Goal: Task Accomplishment & Management: Complete application form

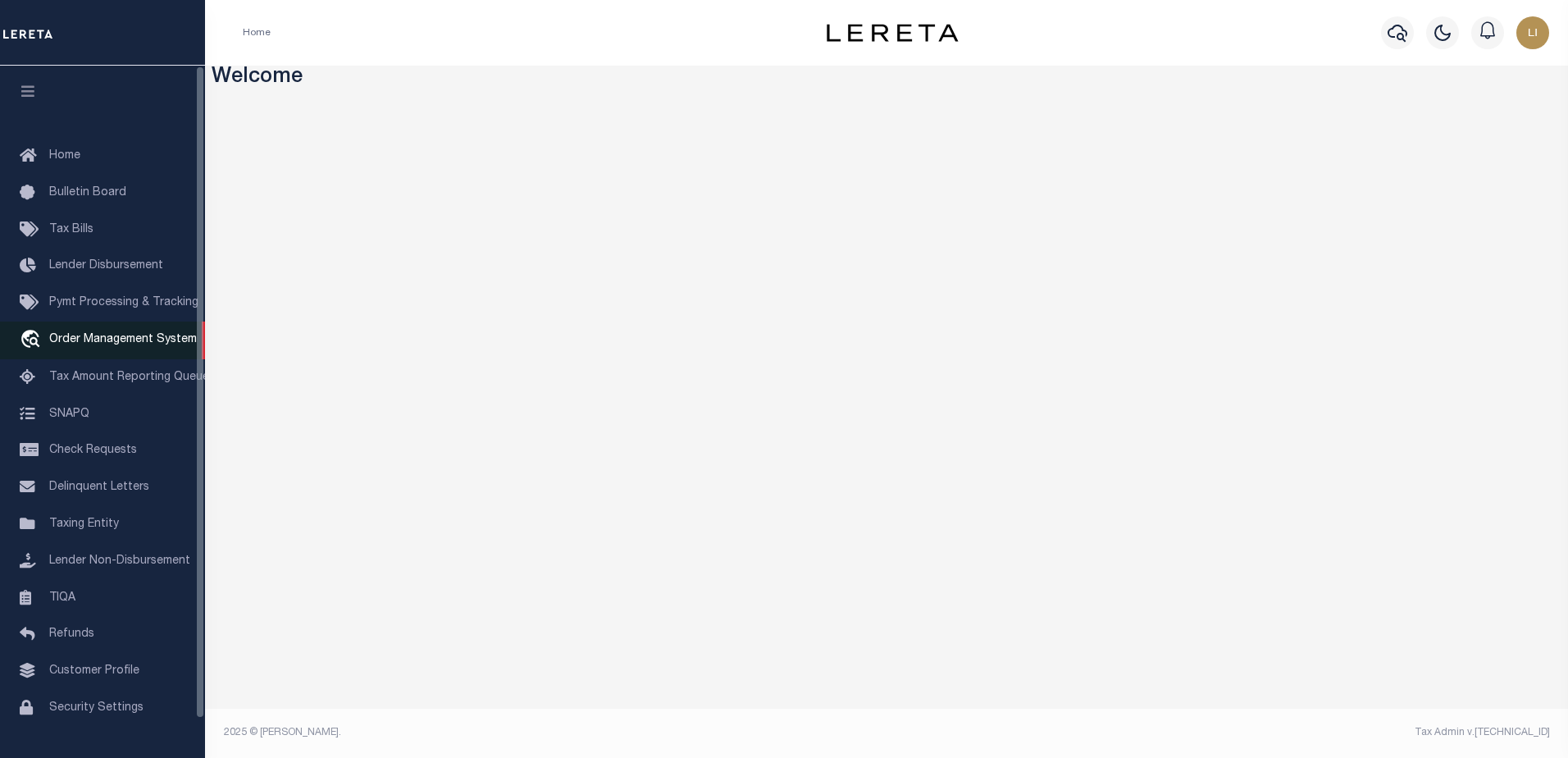
click at [102, 352] on link "travel_explore Order Management System" at bounding box center [102, 340] width 205 height 38
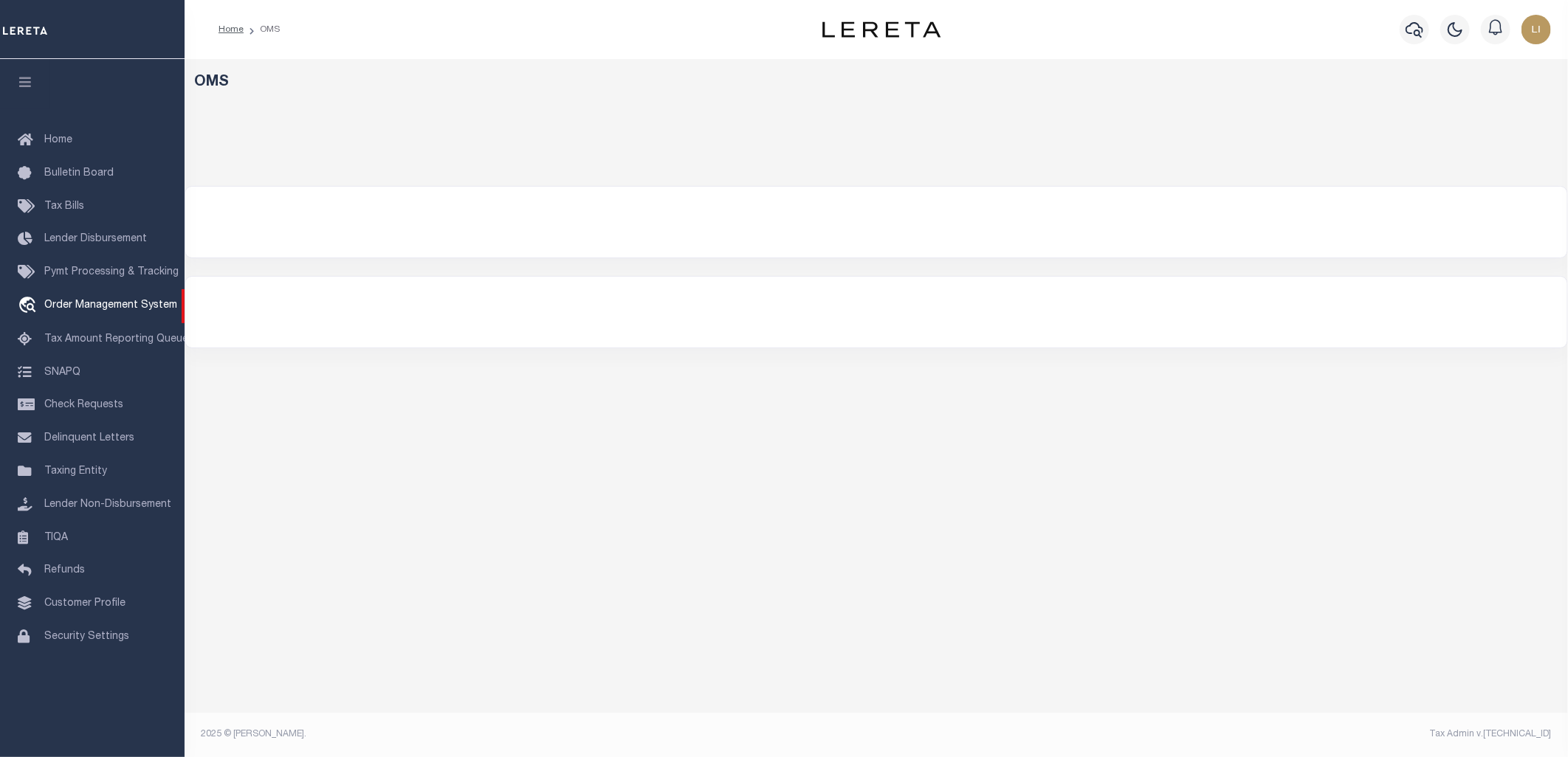
select select "200"
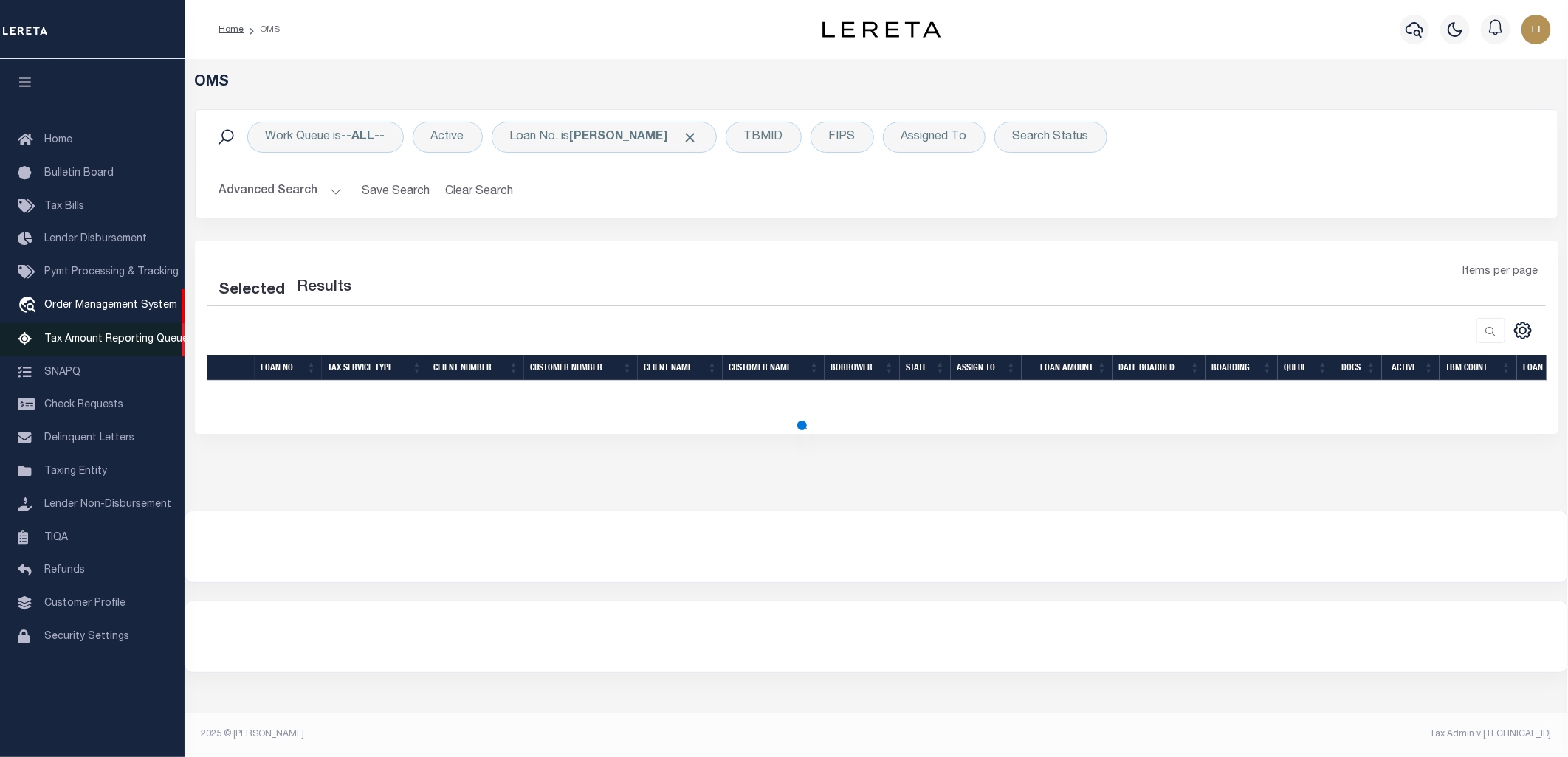
select select "200"
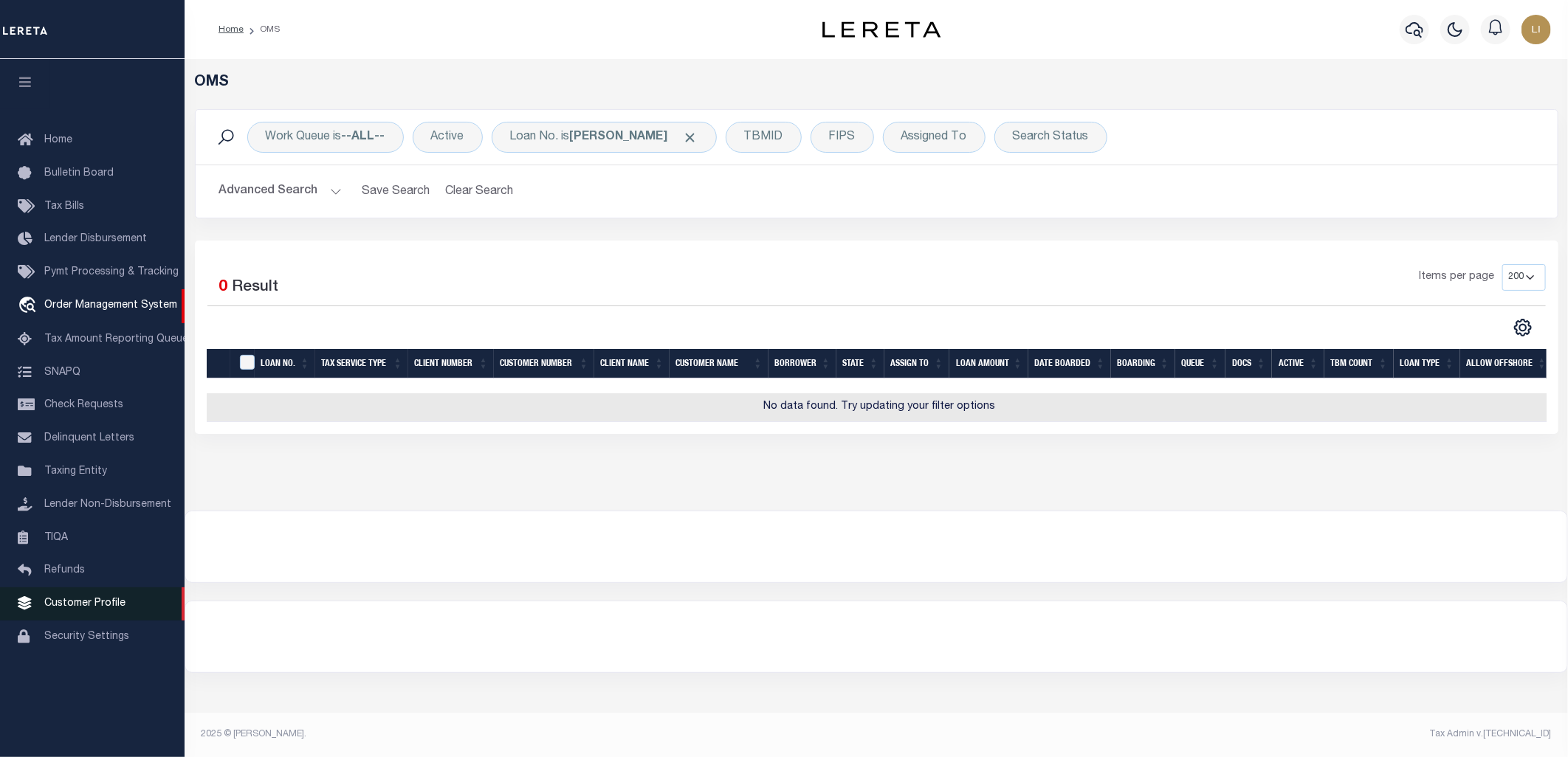
click at [84, 608] on span "Customer Profile" at bounding box center [85, 603] width 81 height 10
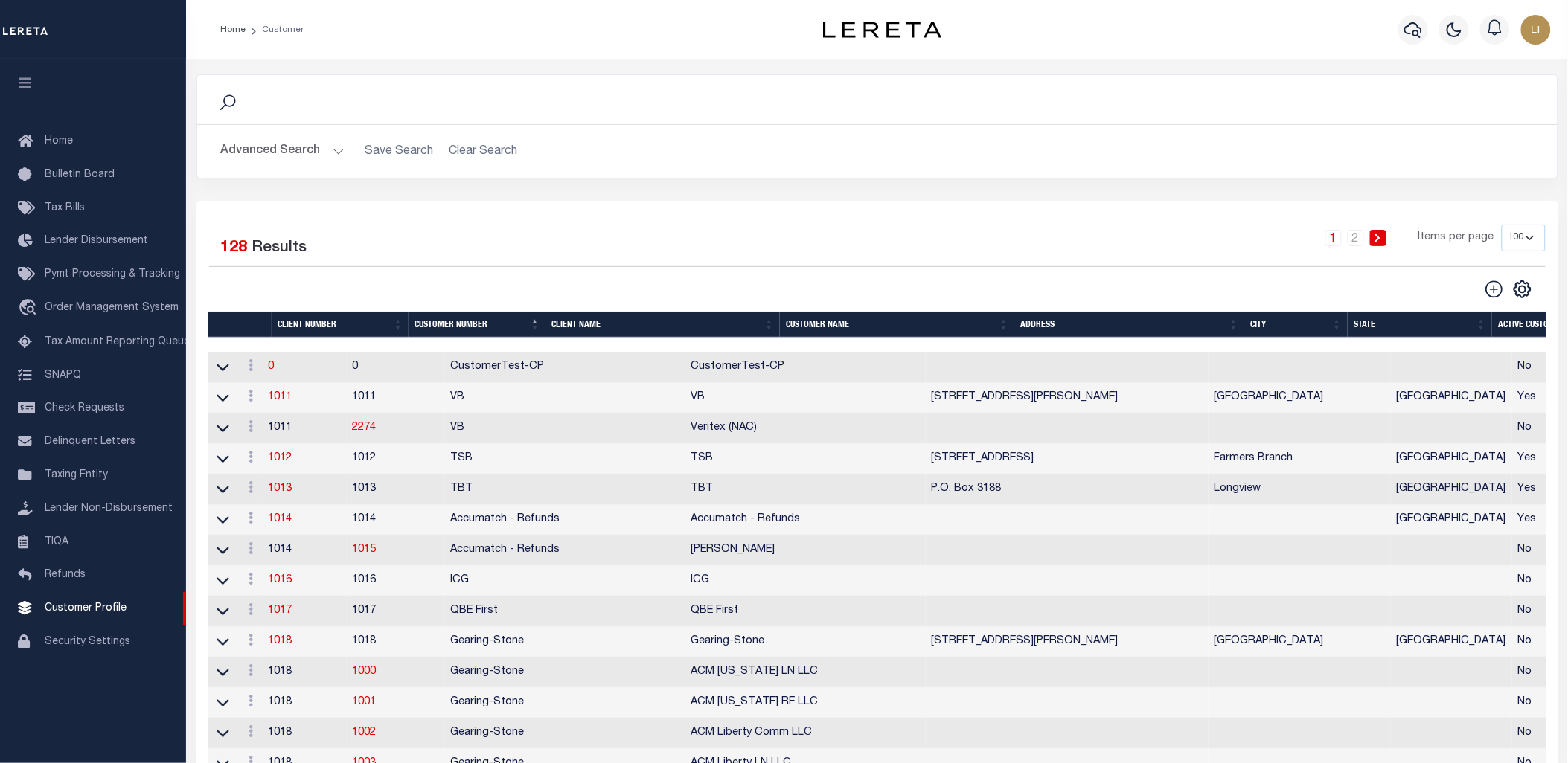
click at [315, 145] on button "Advanced Search" at bounding box center [283, 152] width 124 height 29
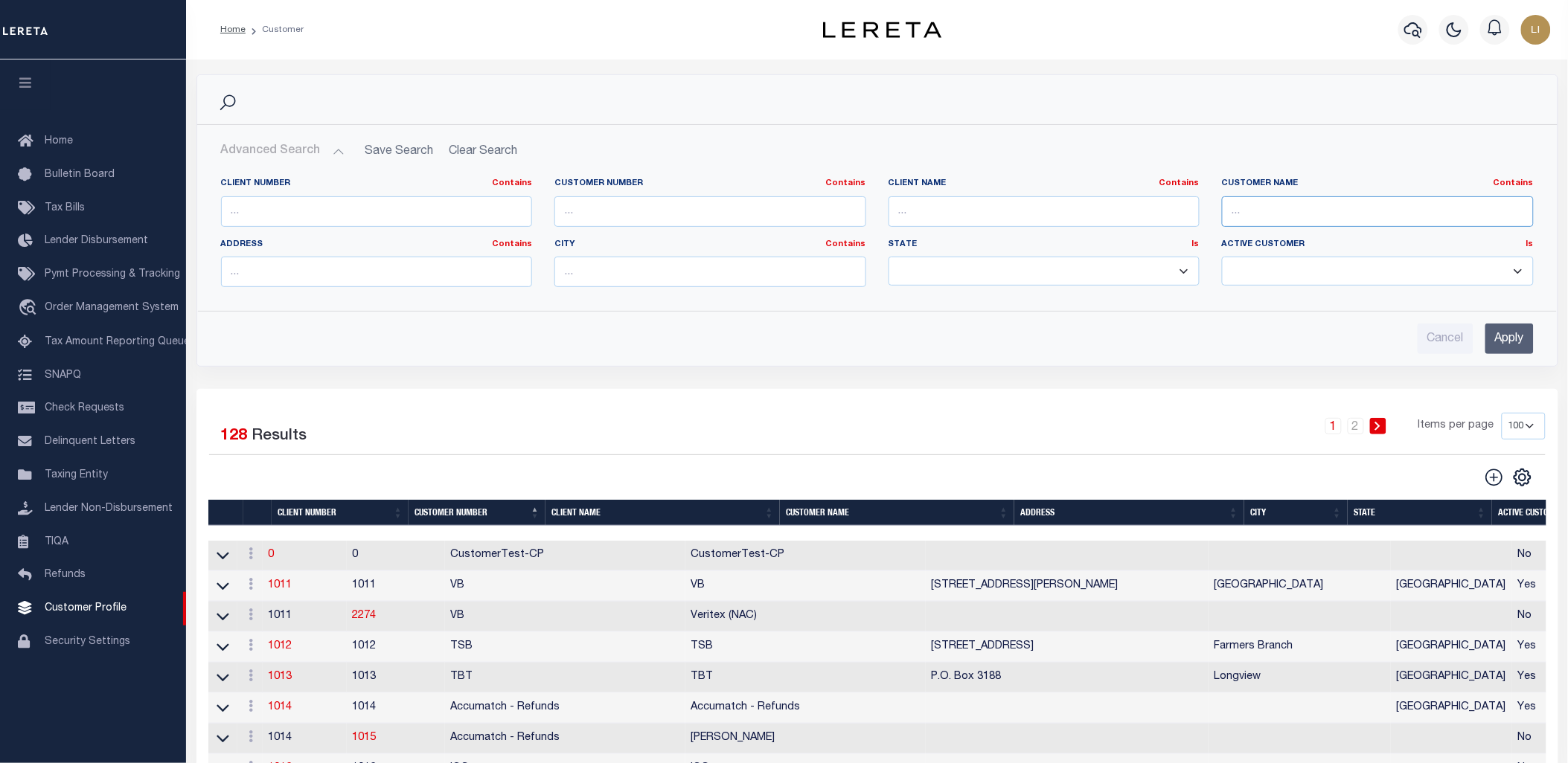
click at [1256, 218] on input "text" at bounding box center [1377, 211] width 312 height 30
type input "abbgl"
click at [1489, 338] on input "Apply" at bounding box center [1509, 339] width 49 height 30
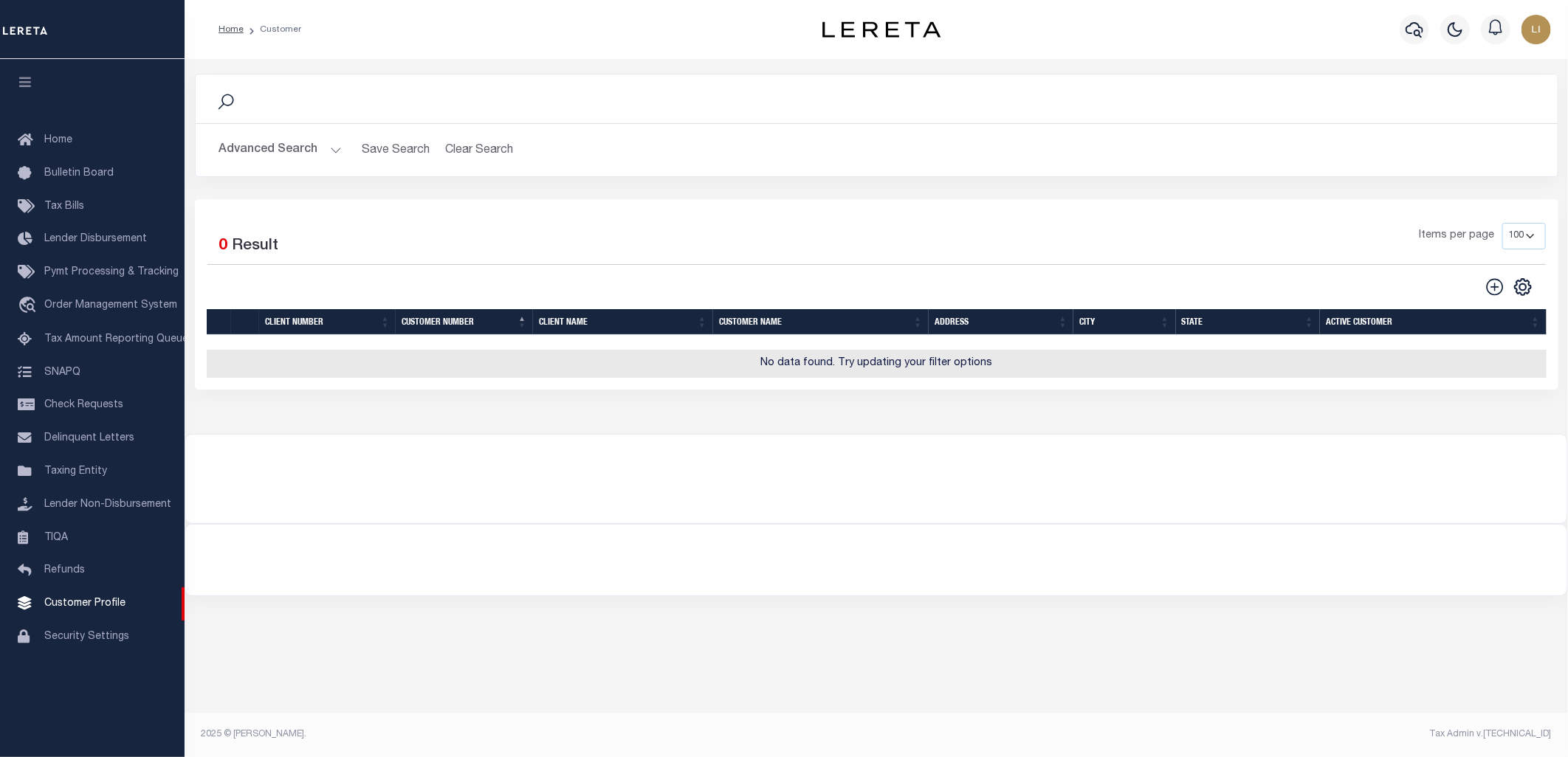
click at [318, 140] on button "Advanced Search" at bounding box center [281, 150] width 123 height 29
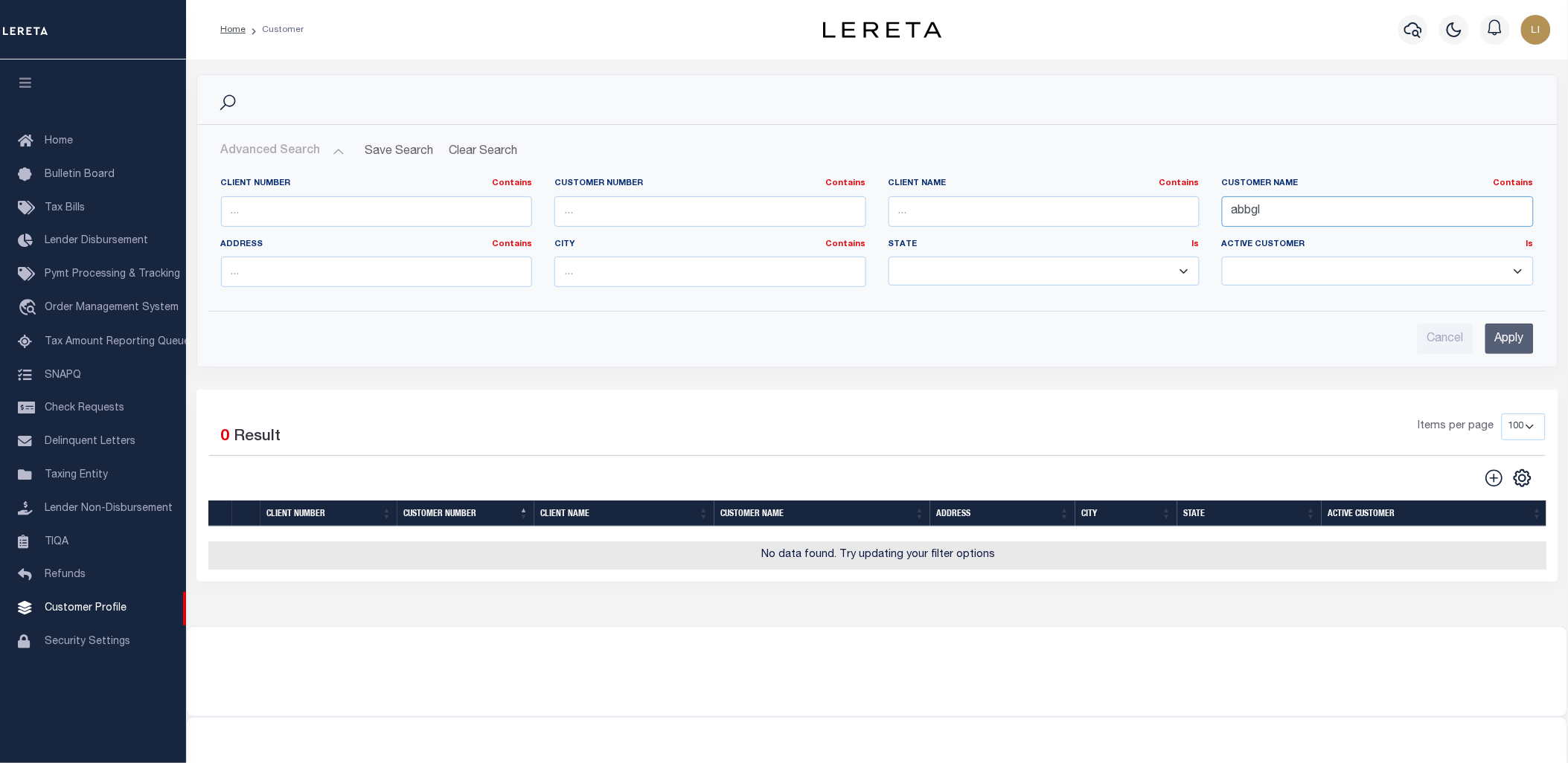
click at [1269, 219] on input "abbgl" at bounding box center [1377, 211] width 312 height 30
click at [908, 209] on input "text" at bounding box center [1044, 211] width 312 height 30
type input "abb"
click at [1515, 330] on input "Apply" at bounding box center [1509, 339] width 49 height 30
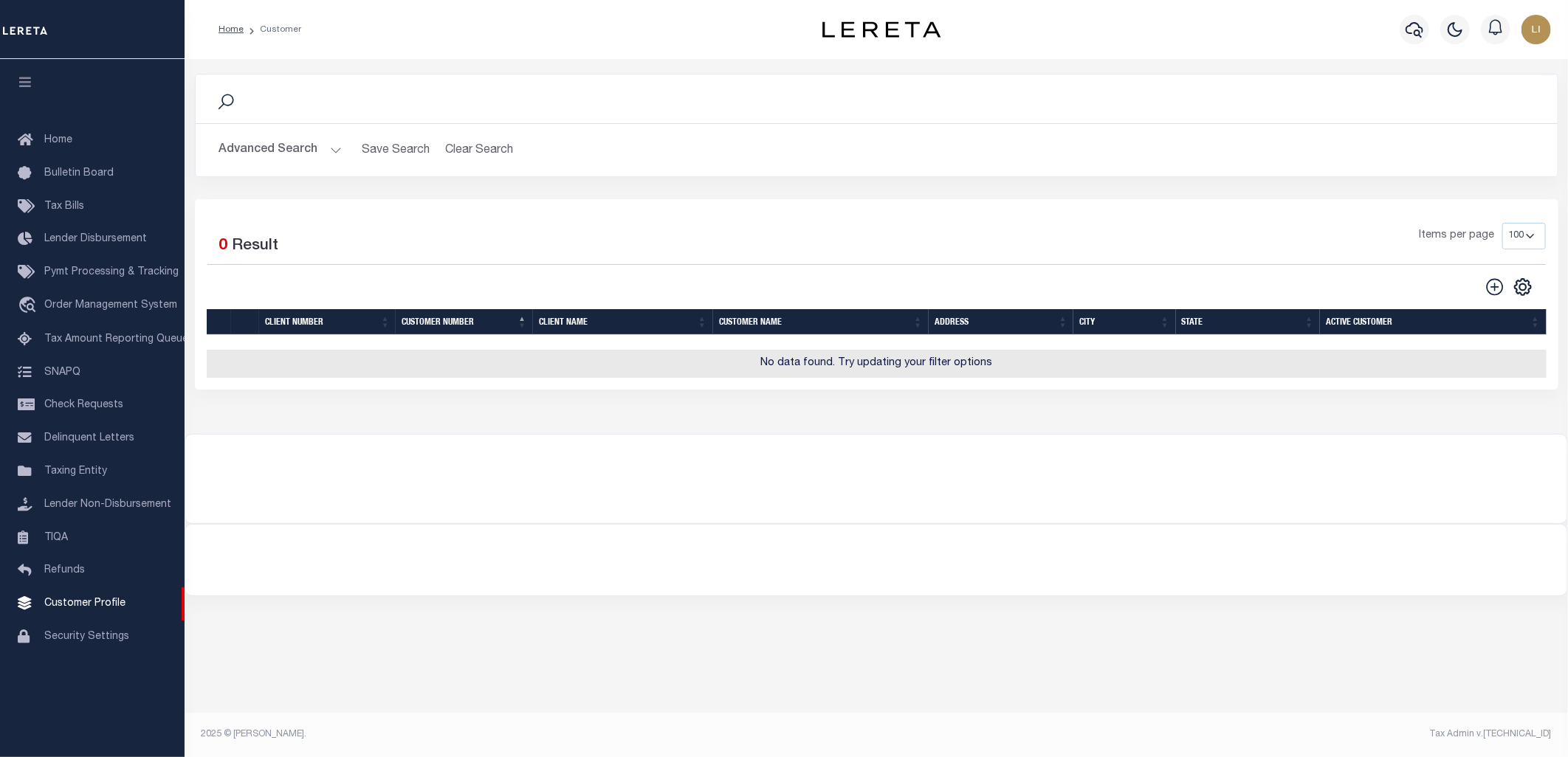
click at [295, 130] on div "Advanced Search Save Search Clear Search CustomerSearchGridWrapper_dynamictable…" at bounding box center [876, 150] width 1362 height 52
click at [310, 155] on button "Advanced Search" at bounding box center [281, 150] width 123 height 29
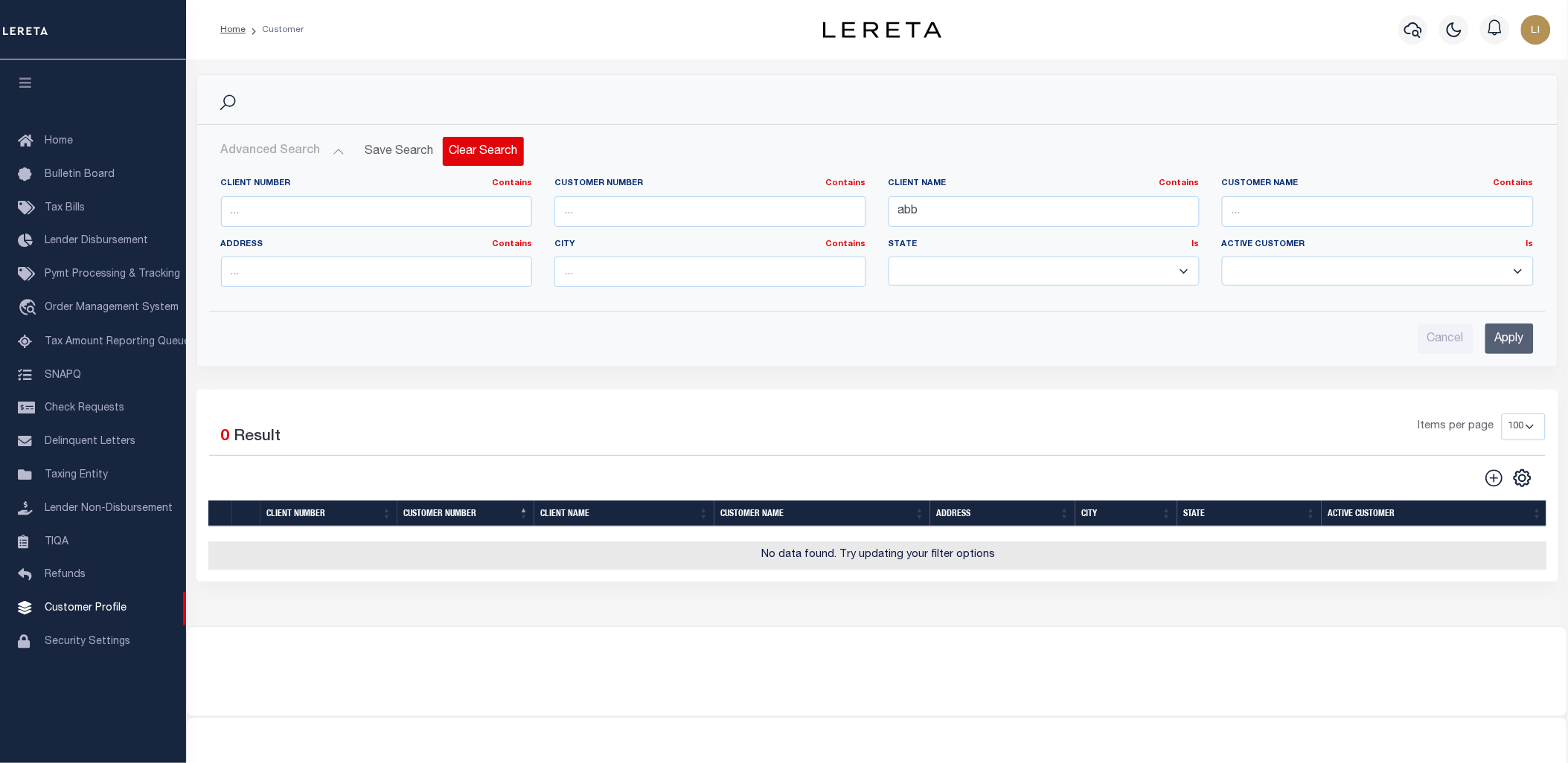
click at [480, 153] on button "Clear Search" at bounding box center [483, 152] width 81 height 29
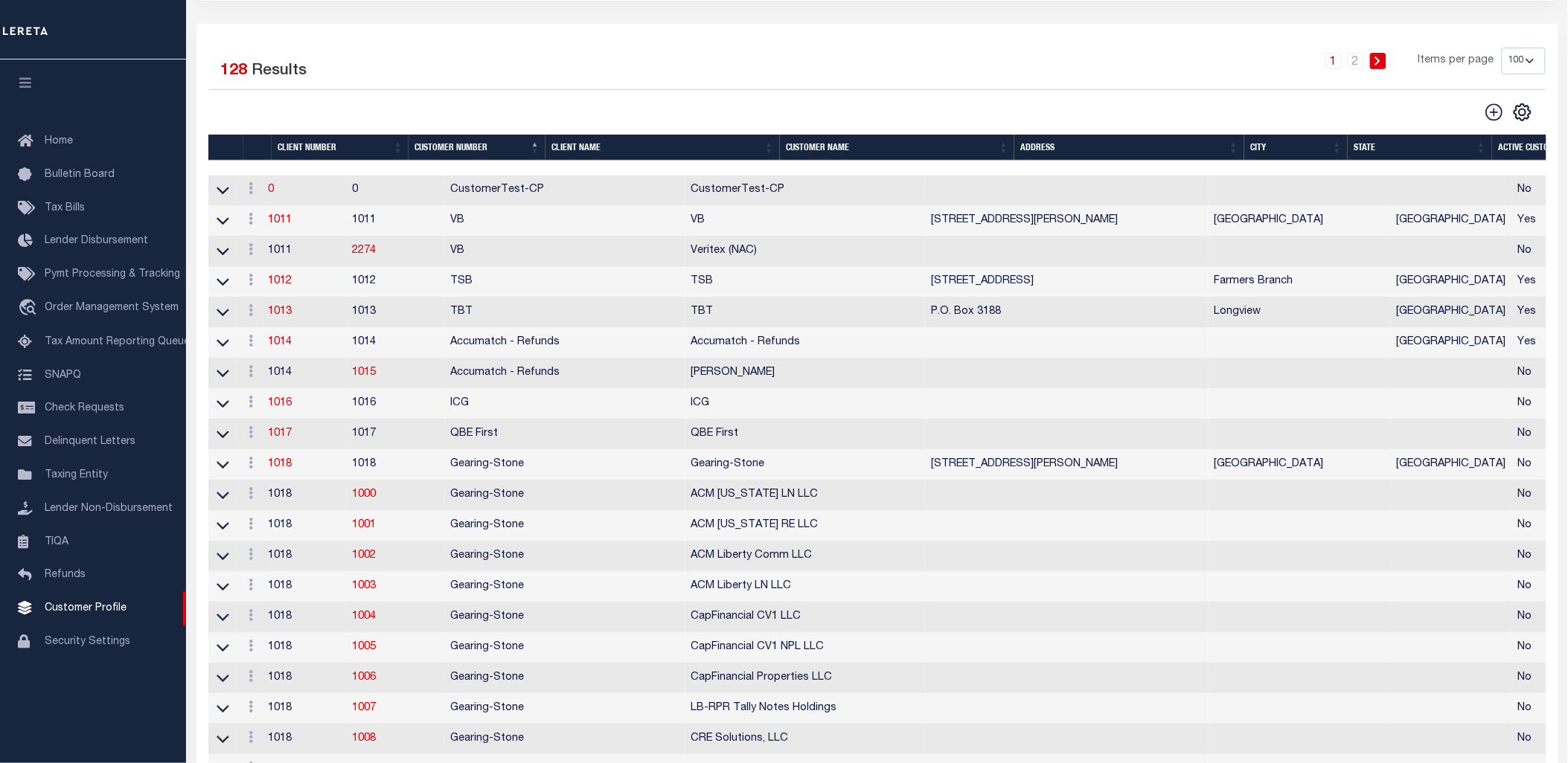
scroll to position [94, 0]
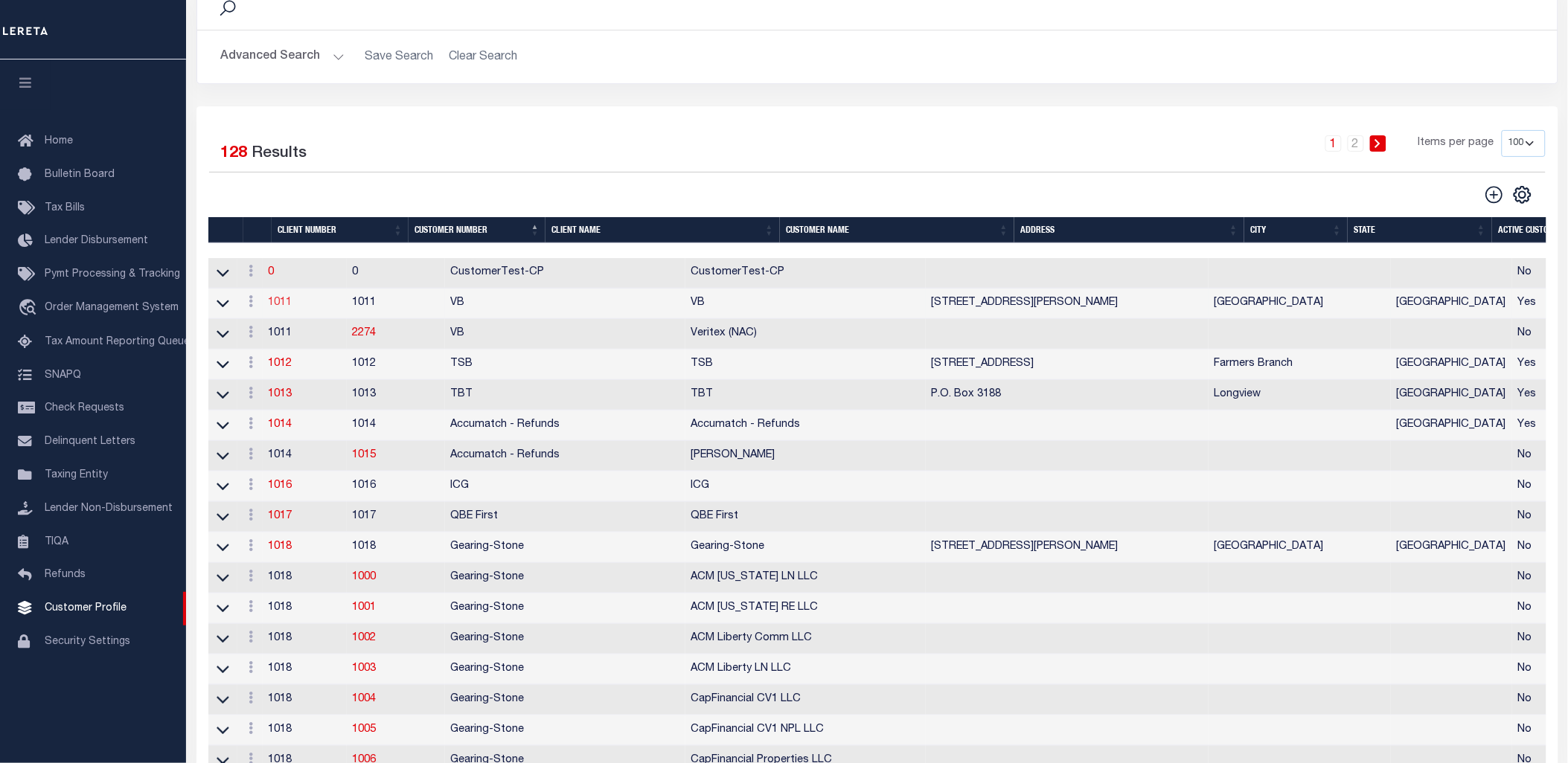
click at [292, 308] on link "1011" at bounding box center [280, 302] width 24 height 10
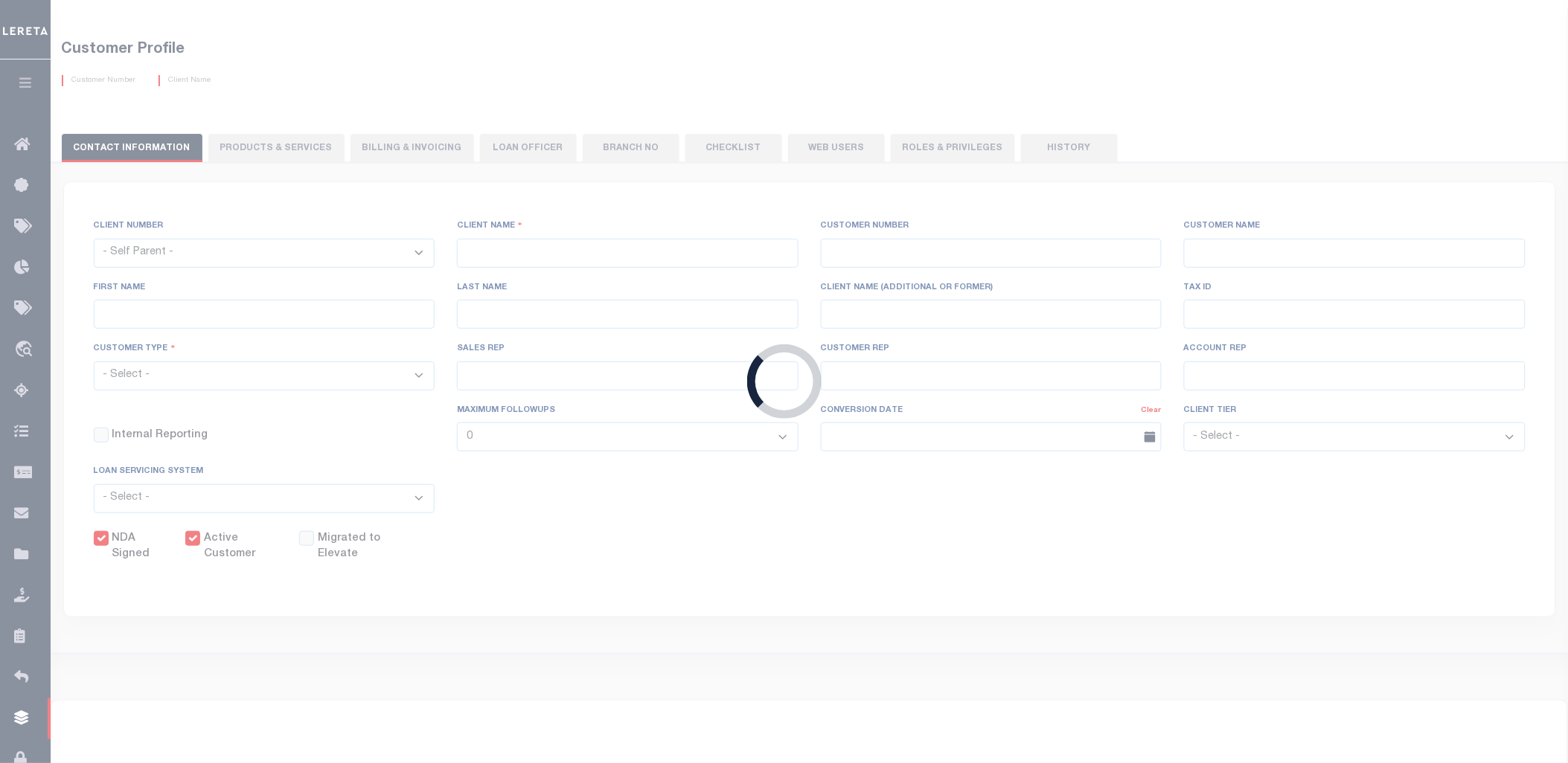
select select
type input "VB"
type input "1011"
type input "VB"
type input "Guy"
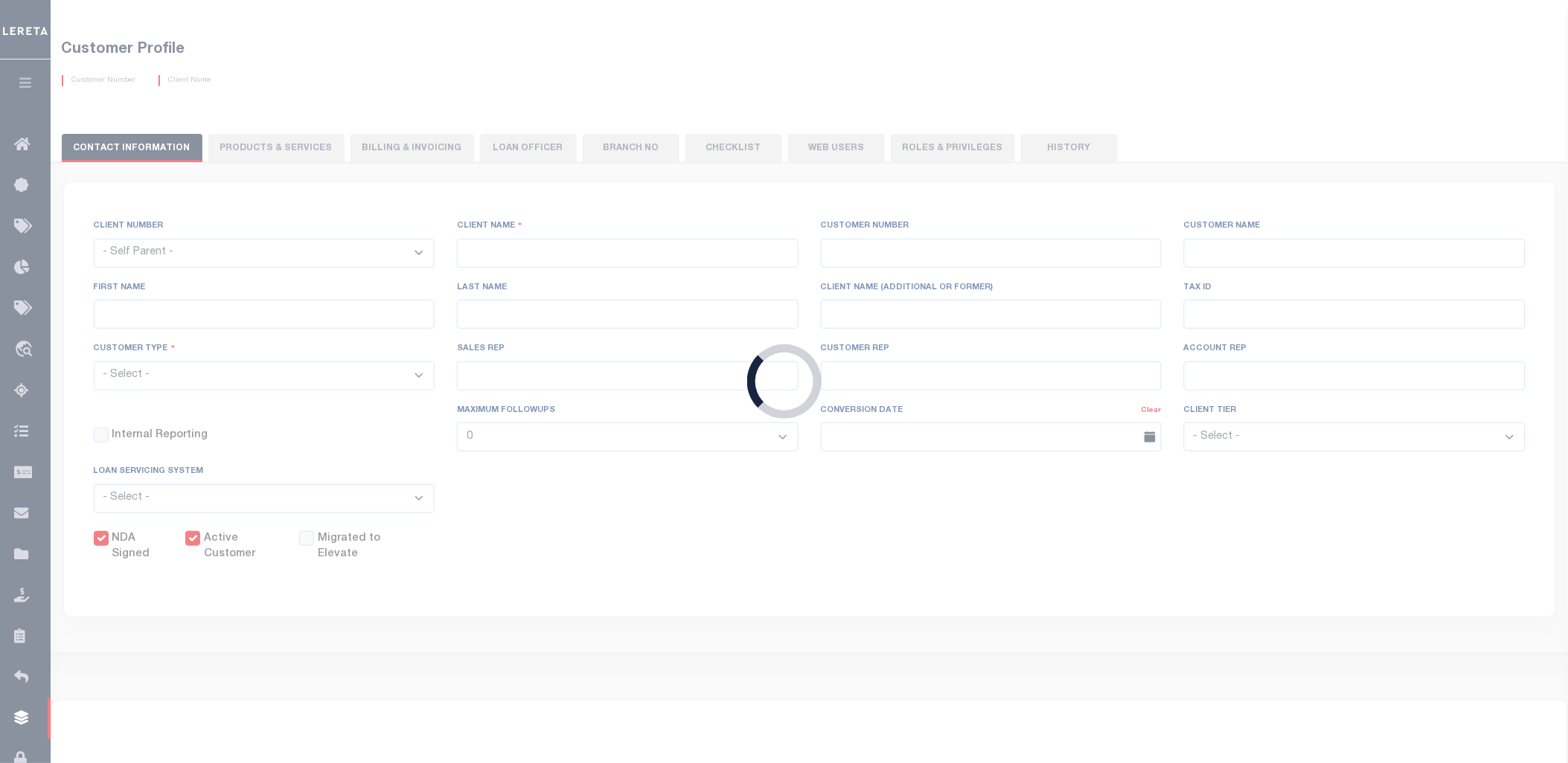
type input "Madison"
select select "Mixed Portfolio"
type input "Paula Kitchens"
type input "Beth Wiebe"
type input "11/17/2022"
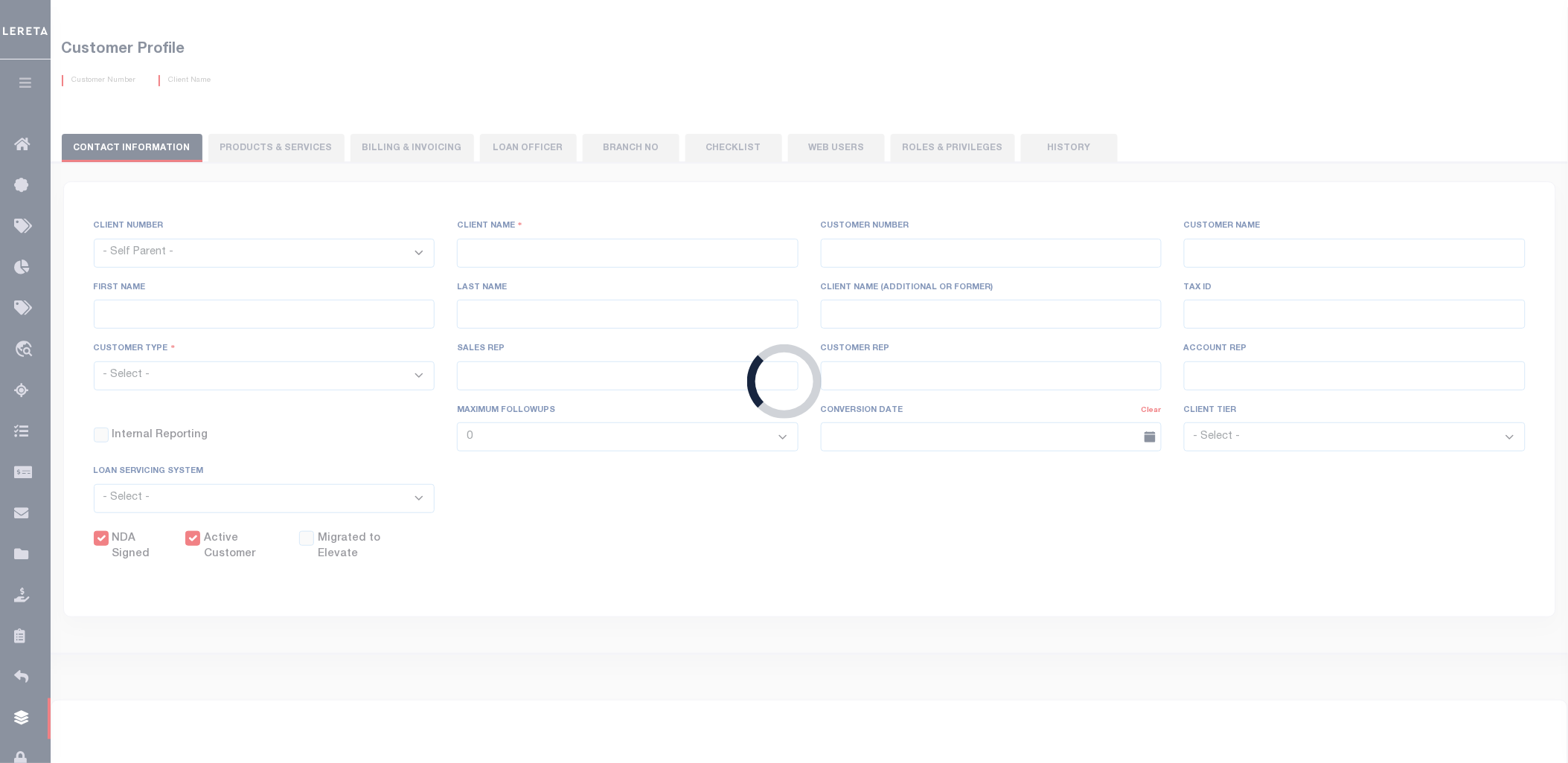
select select "Tier 3"
checkbox input "true"
select select
type textarea "$5 parcel fee for each parcel greater than 4."
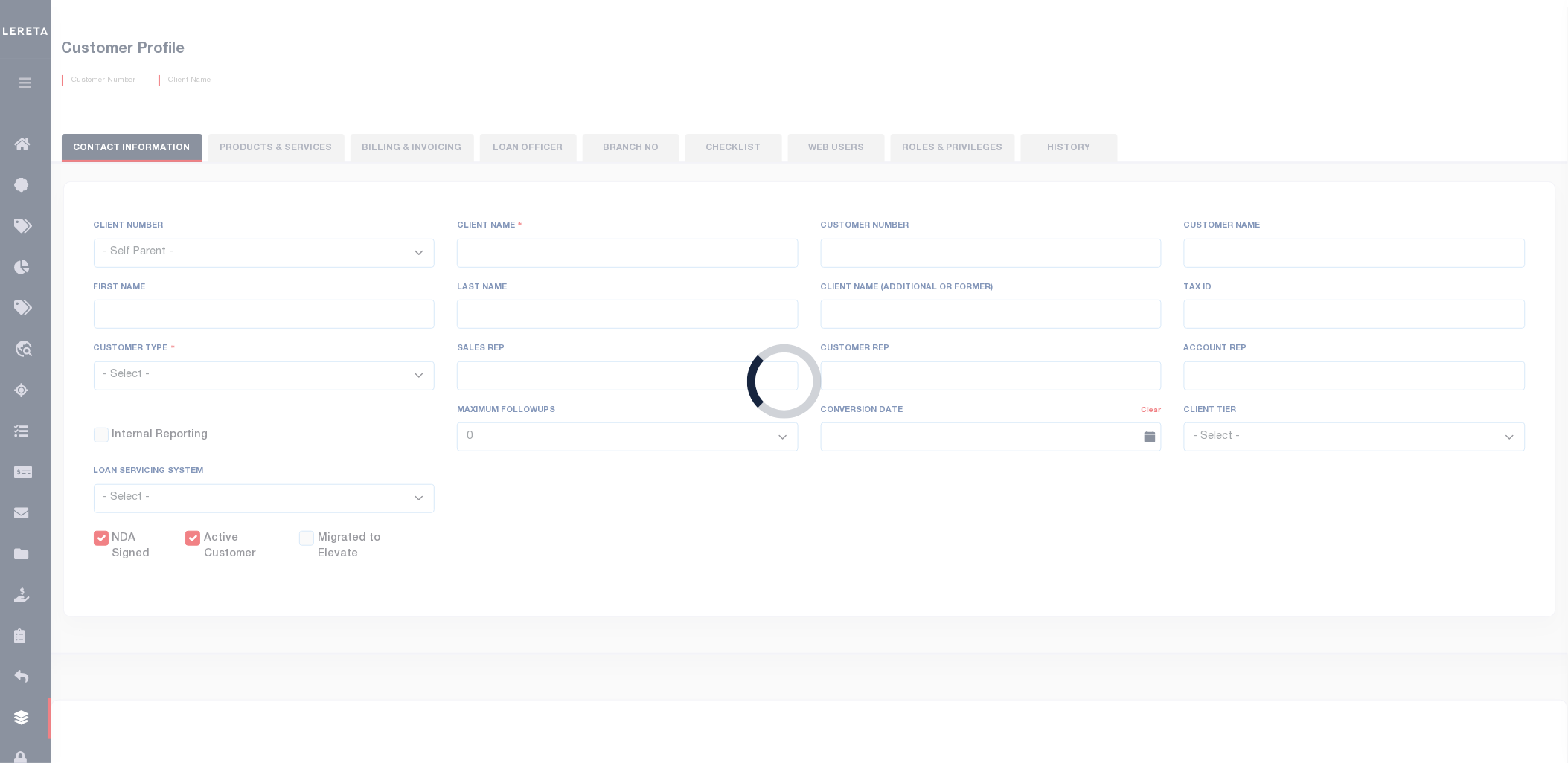
type input "0"
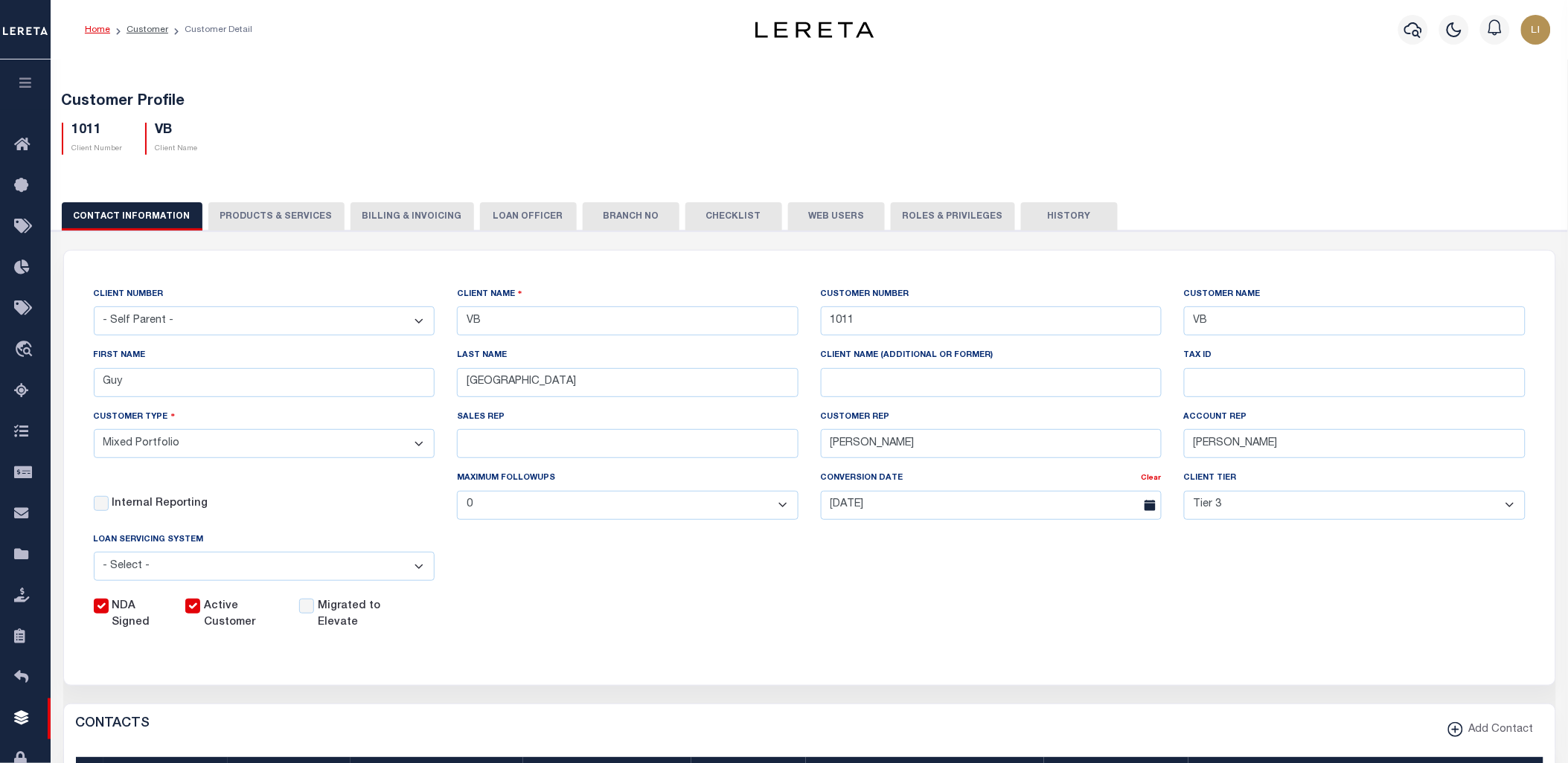
click at [304, 209] on button "PRODUCTS & SERVICES" at bounding box center [276, 216] width 136 height 29
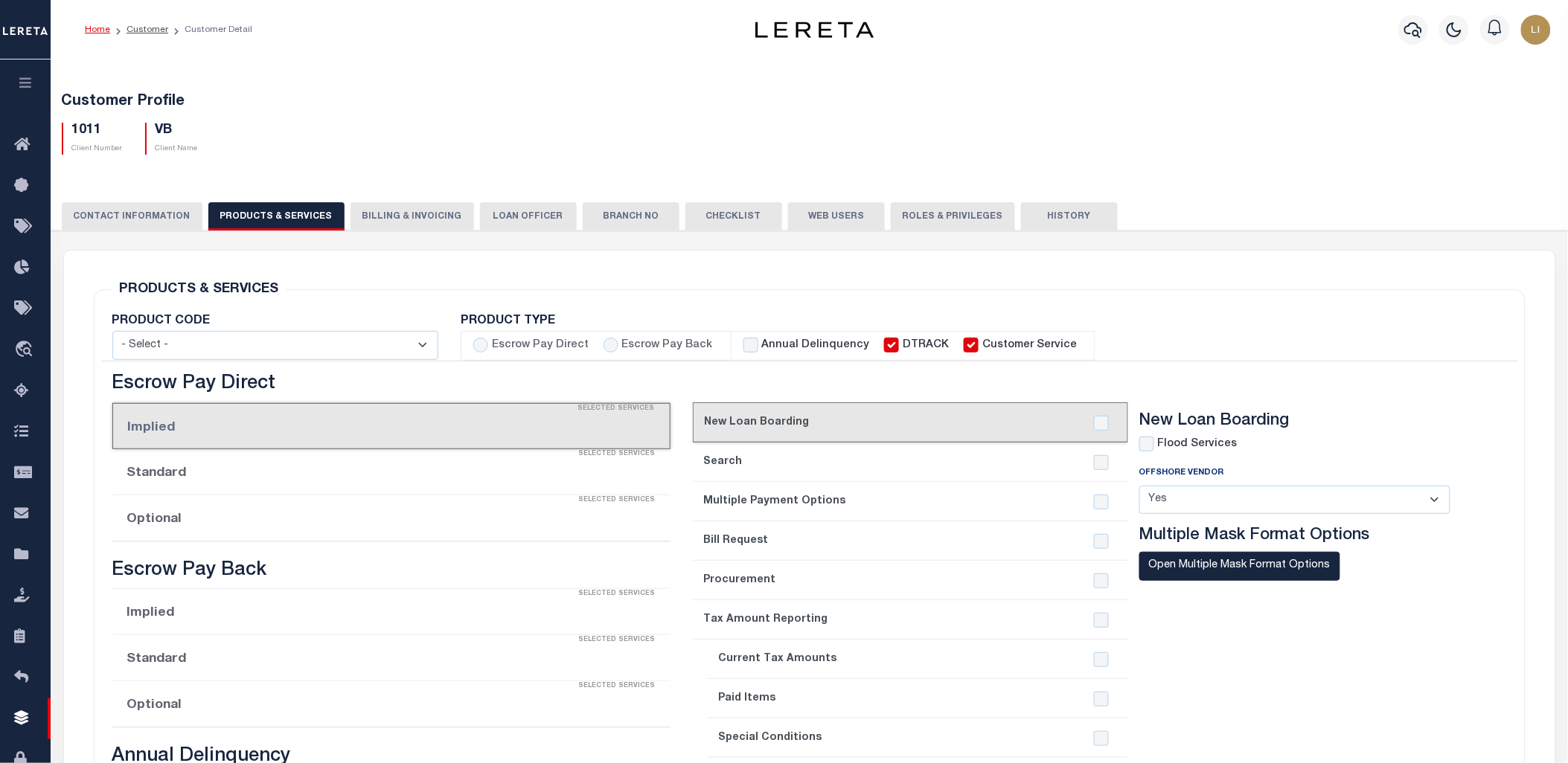
select select "STX"
radio input "true"
checkbox input "true"
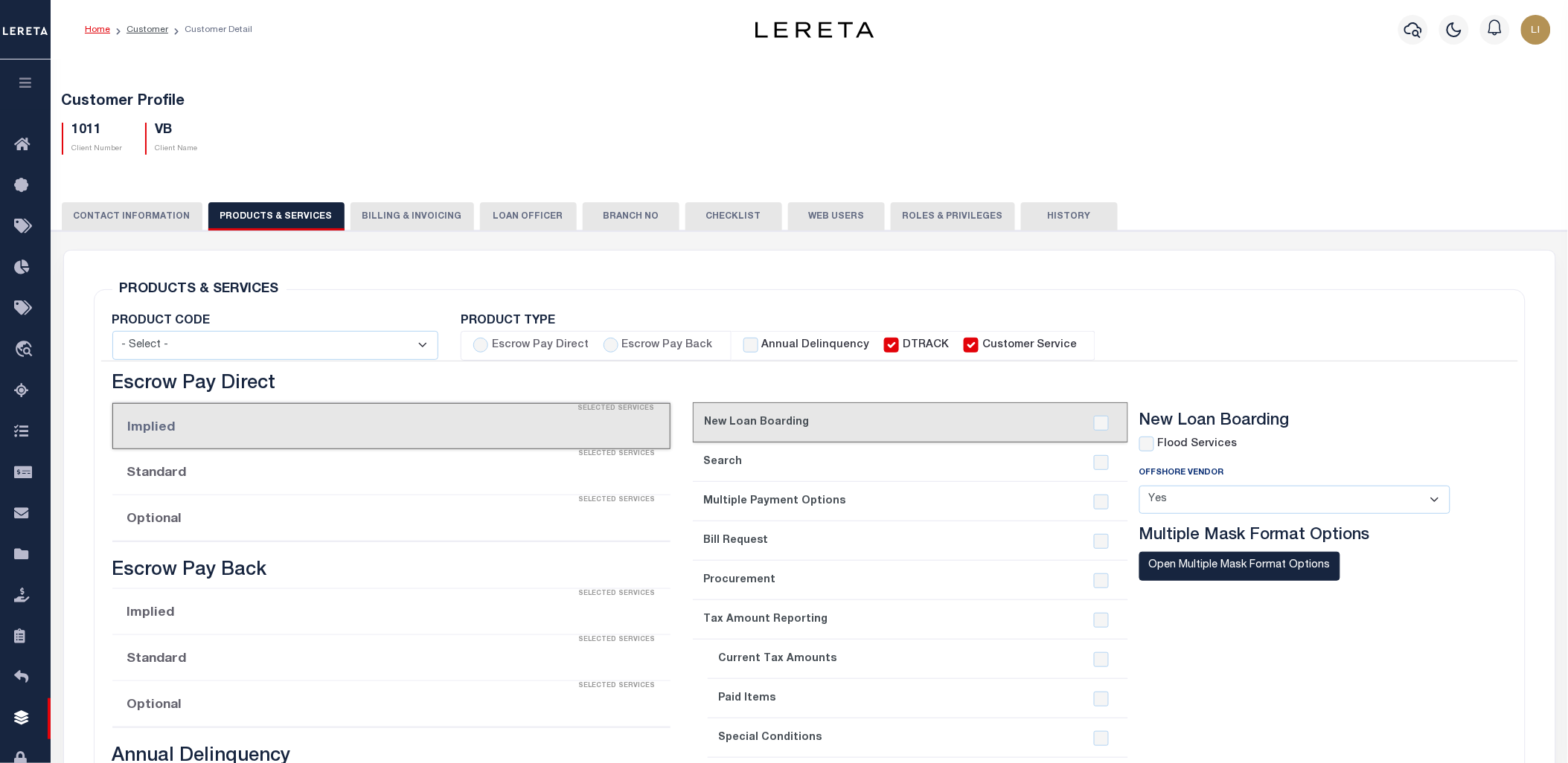
checkbox input "true"
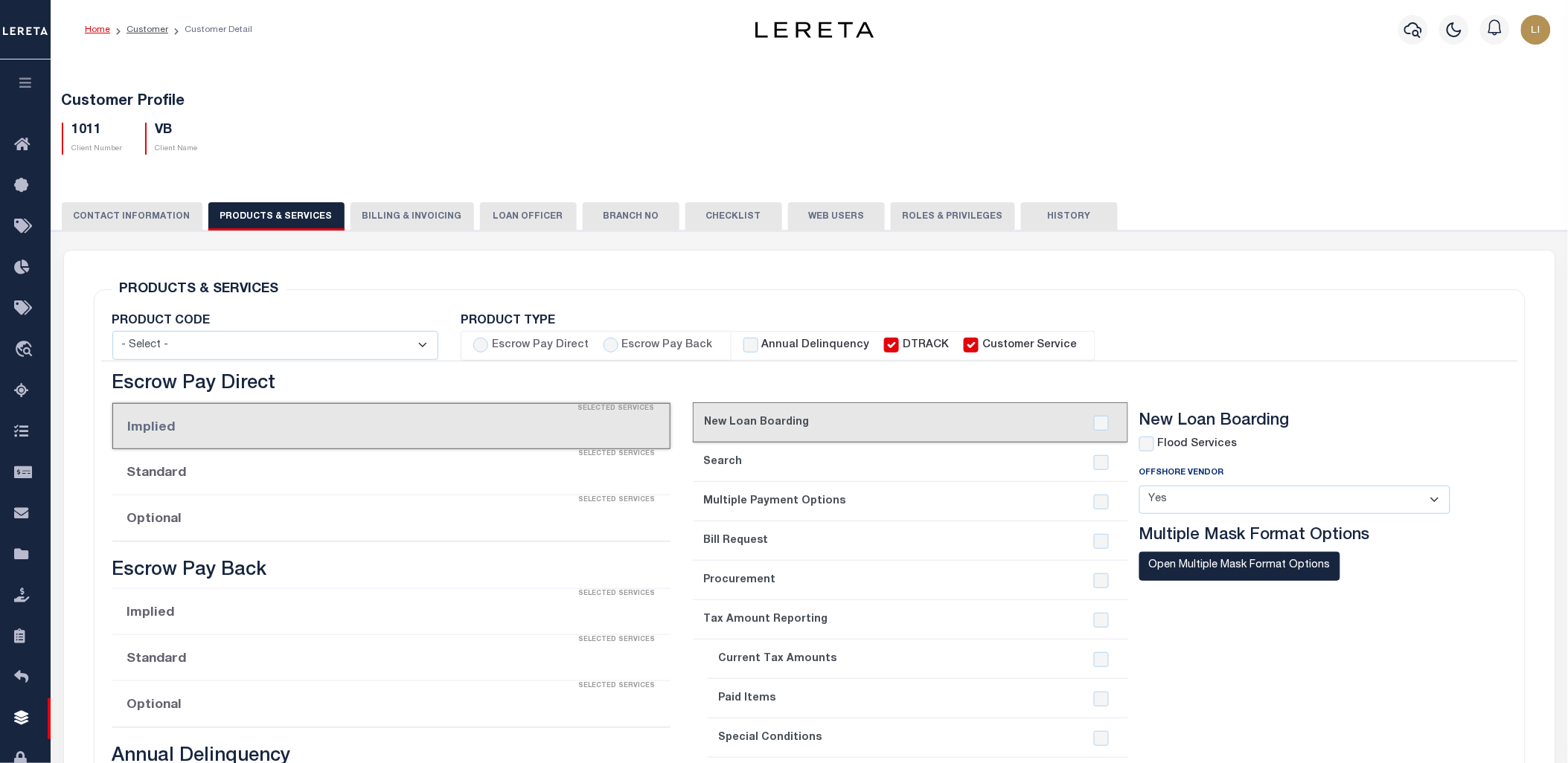
checkbox input "true"
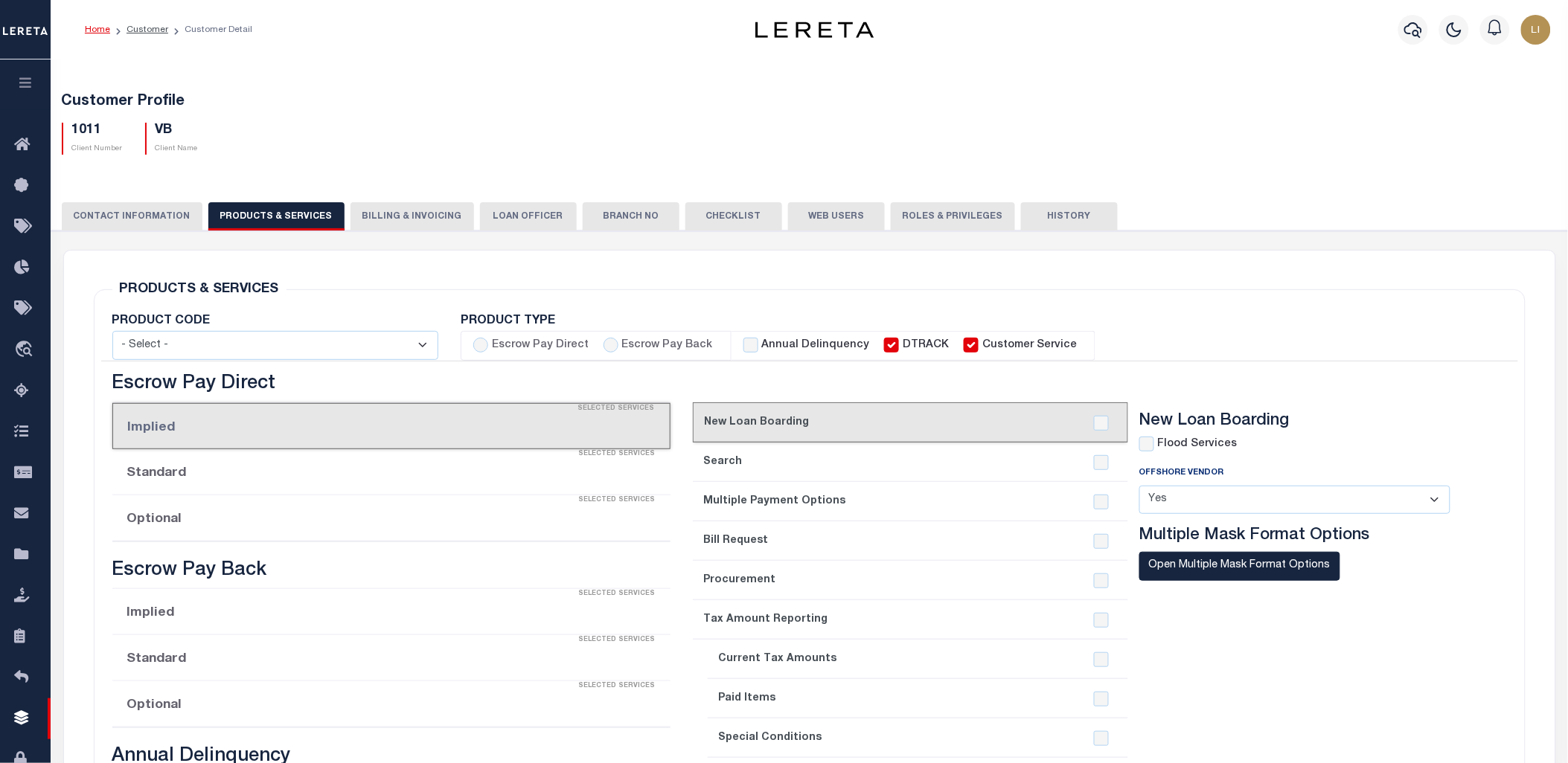
checkbox input "true"
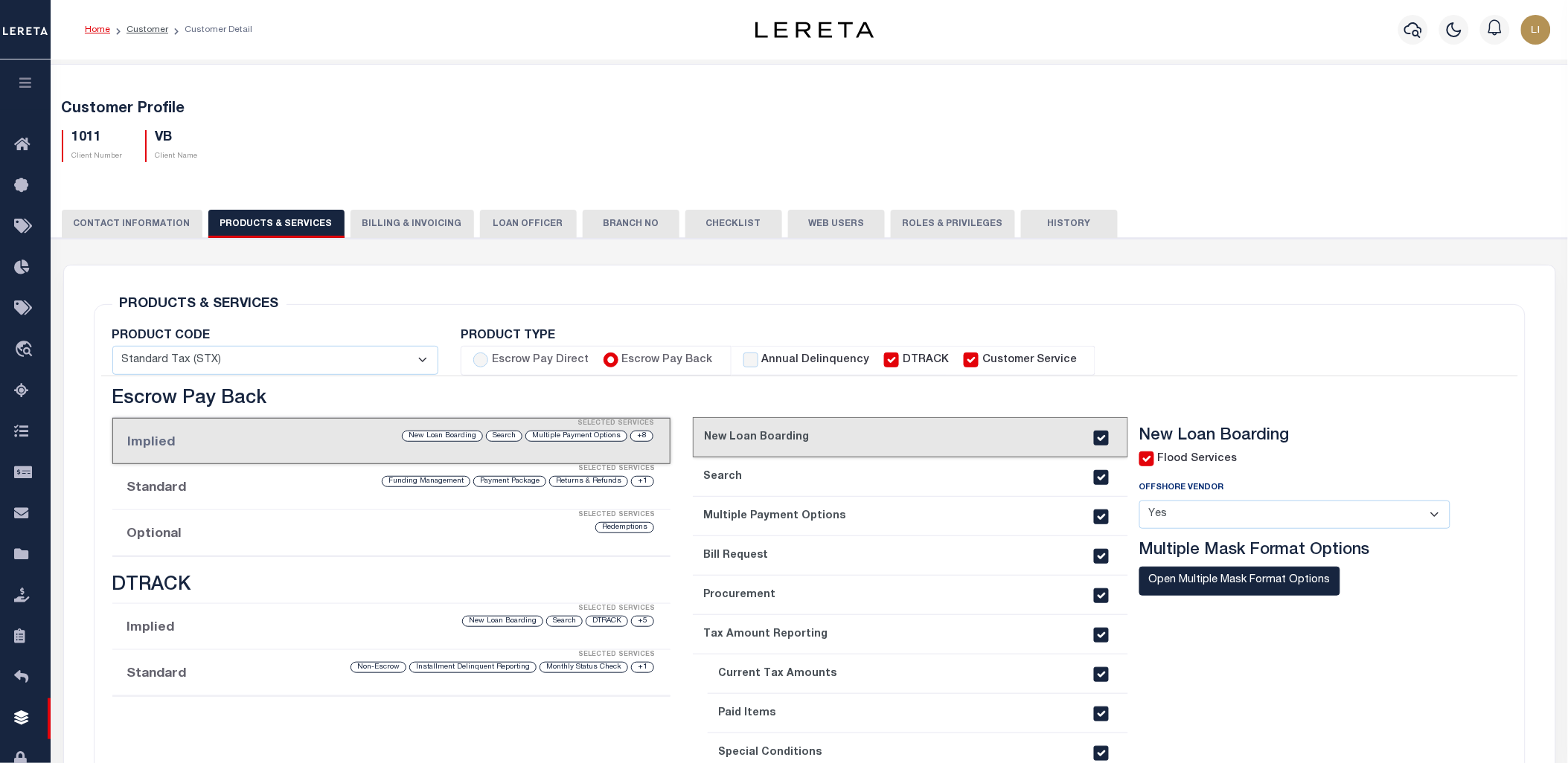
click at [770, 466] on link "2. Search" at bounding box center [910, 477] width 435 height 39
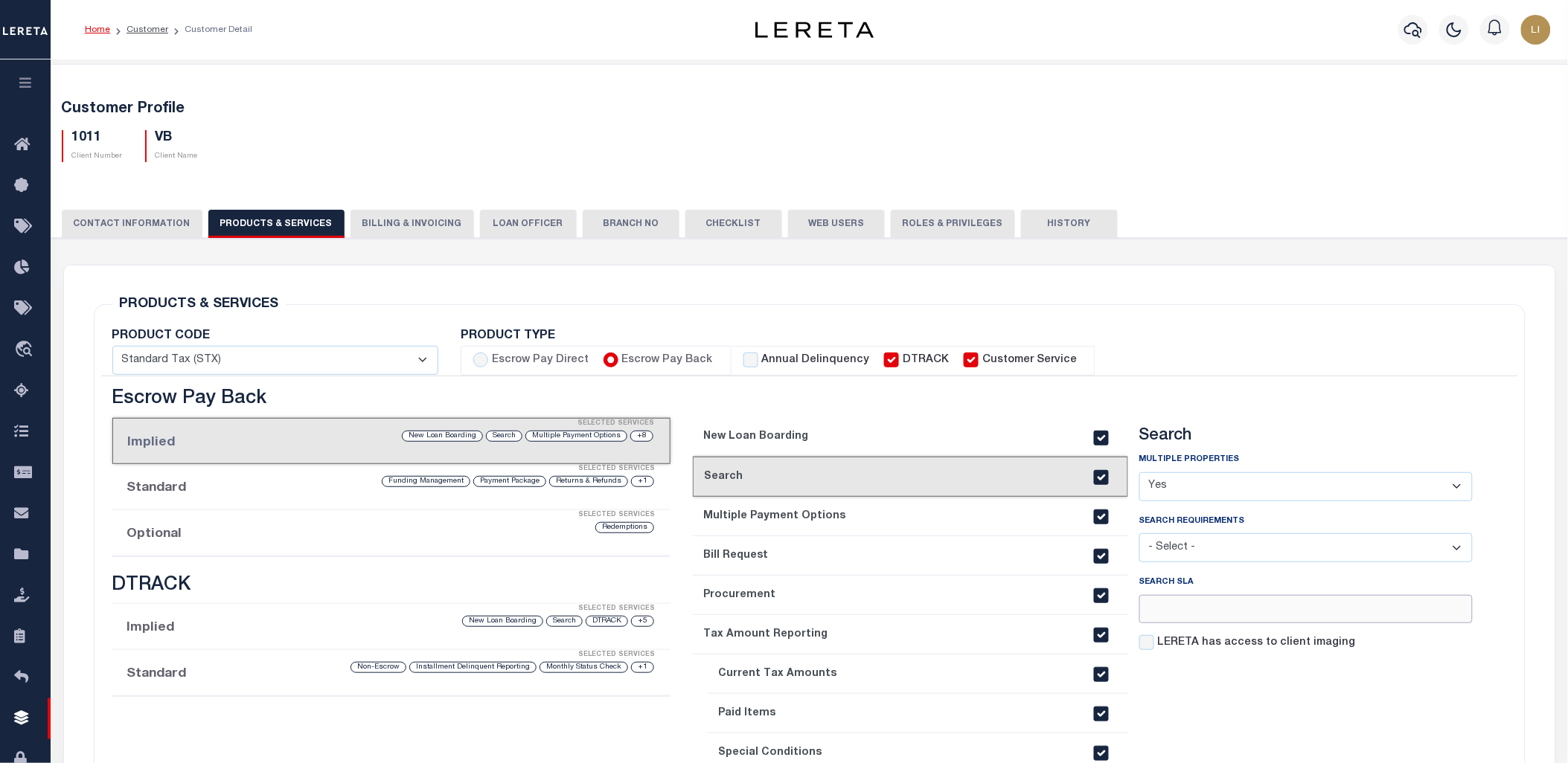
click at [1164, 612] on input "number" at bounding box center [1305, 610] width 333 height 29
click at [1150, 647] on input "LERETA has access to client imaging" at bounding box center [1146, 642] width 15 height 15
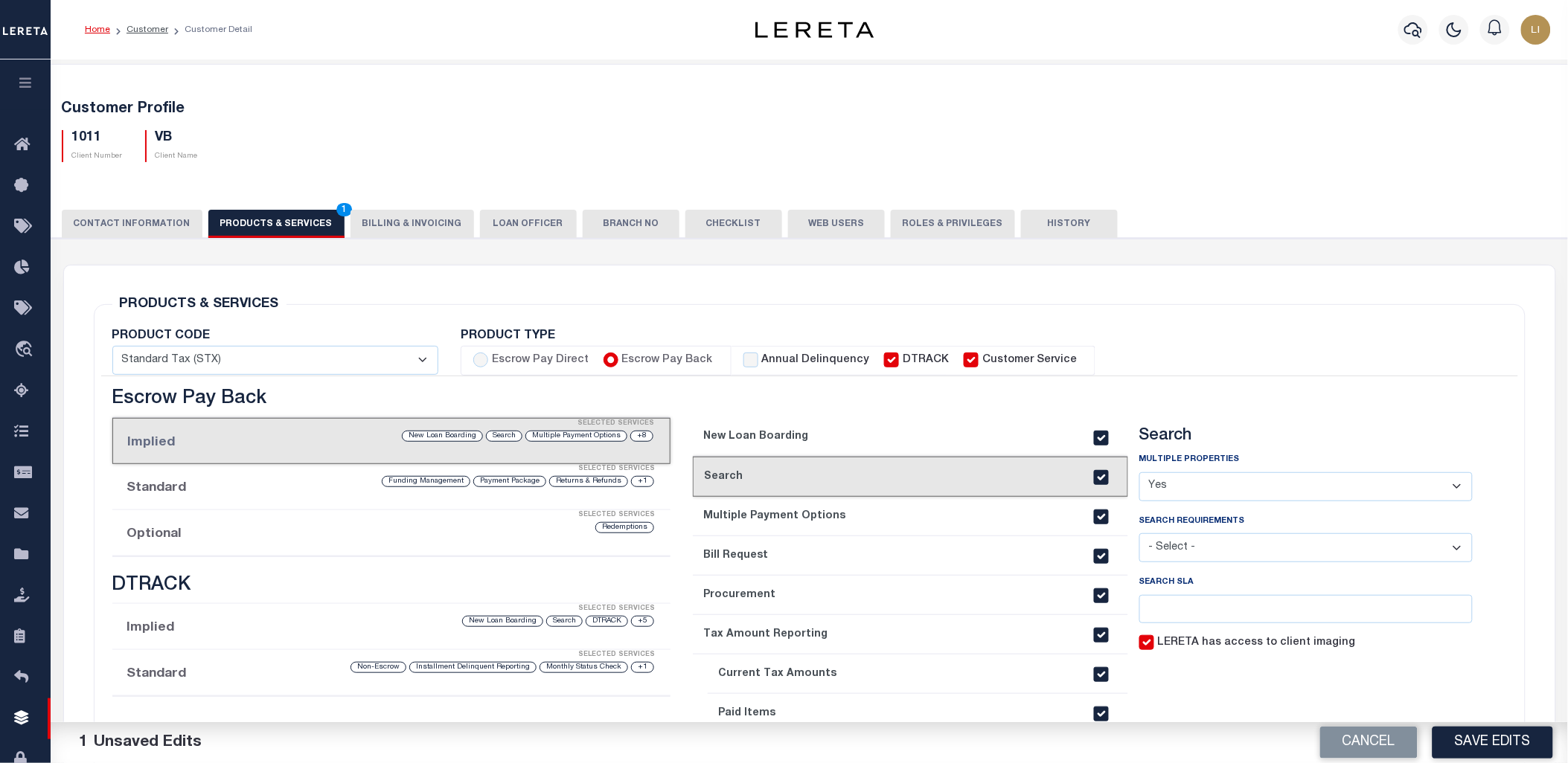
click at [1180, 680] on section "Search Multiple Properties - Select - Yes No - Select -" at bounding box center [1305, 663] width 333 height 473
click at [1471, 731] on button "Save Edits" at bounding box center [1492, 742] width 121 height 32
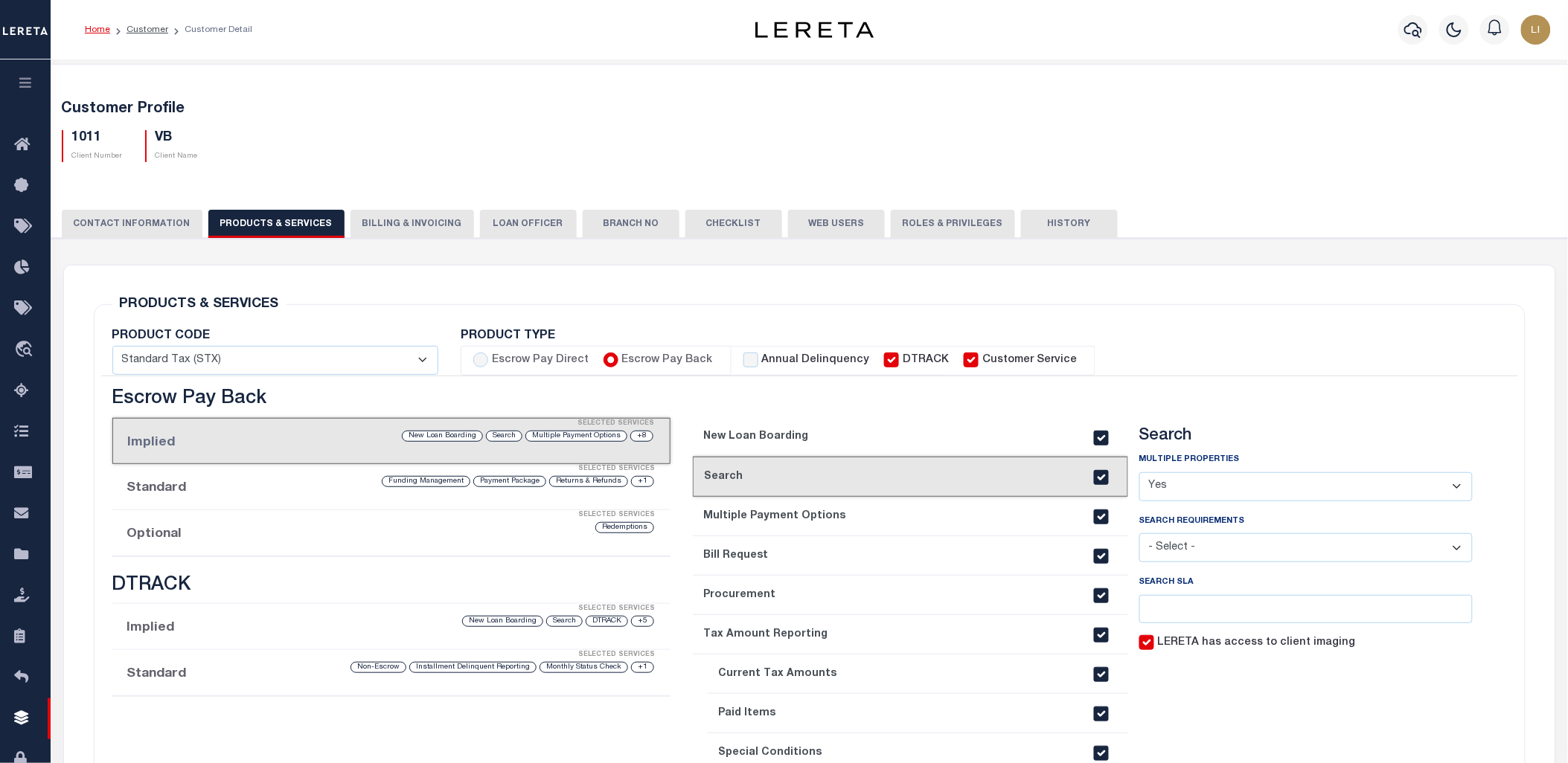
click at [1147, 645] on input "LERETA has access to client imaging" at bounding box center [1146, 642] width 15 height 15
checkbox input "false"
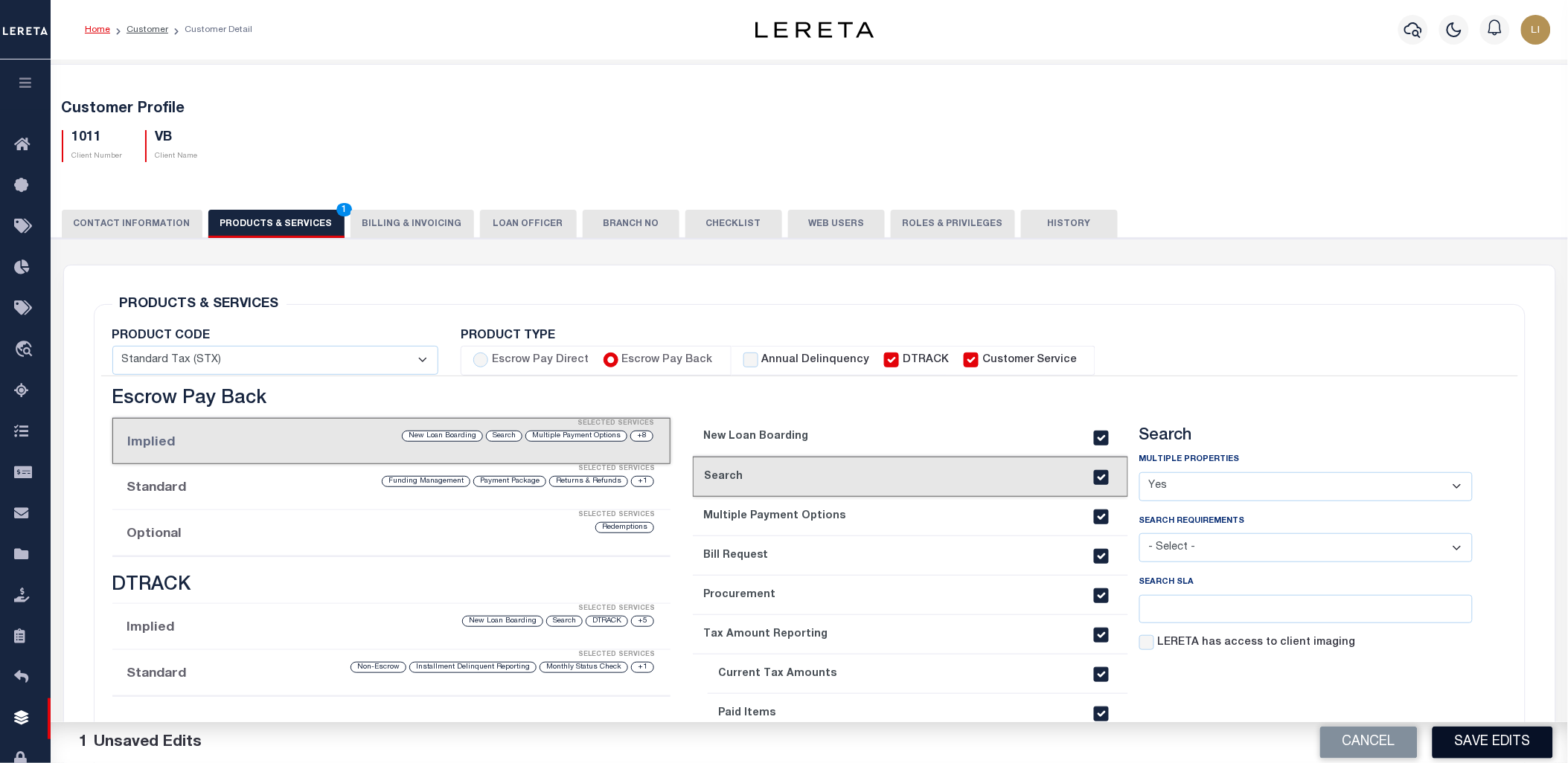
click at [1508, 737] on button "Save Edits" at bounding box center [1492, 742] width 121 height 32
